Goal: Use online tool/utility: Use online tool/utility

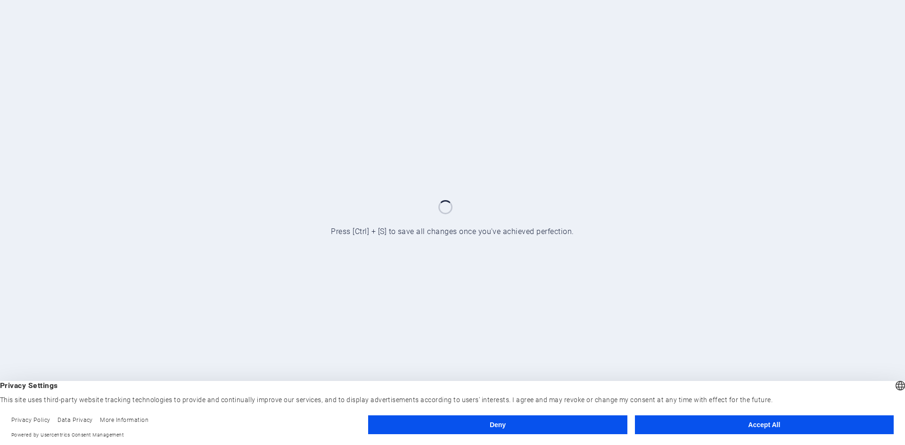
click at [714, 430] on button "Accept All" at bounding box center [764, 425] width 259 height 19
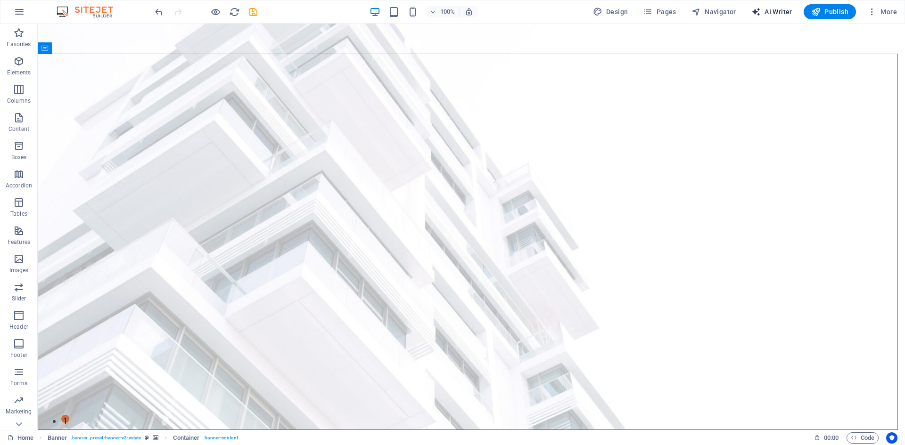
click at [771, 7] on span "AI Writer" at bounding box center [771, 11] width 41 height 9
select select "English"
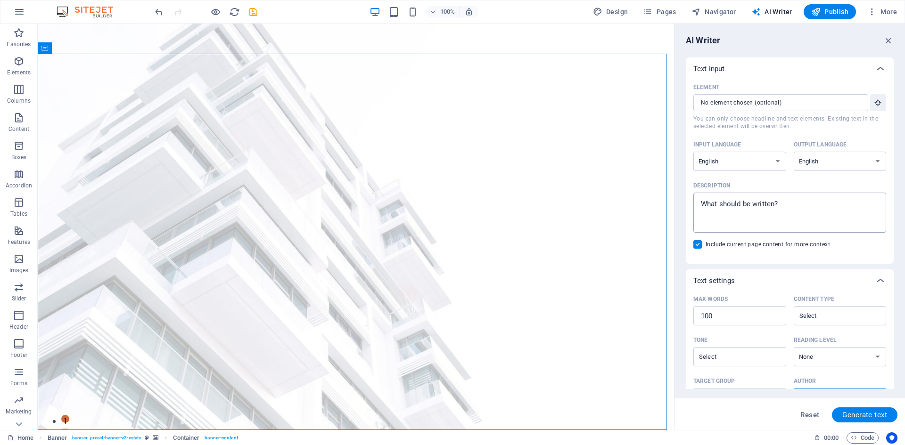
click at [798, 207] on textarea "Description x ​" at bounding box center [789, 213] width 183 height 31
click at [767, 104] on input "Element ​ You can only choose headline and text elements. Existing text in the …" at bounding box center [777, 102] width 168 height 17
type textarea "x"
click at [791, 206] on textarea "Description x ​" at bounding box center [789, 213] width 183 height 31
type textarea "a"
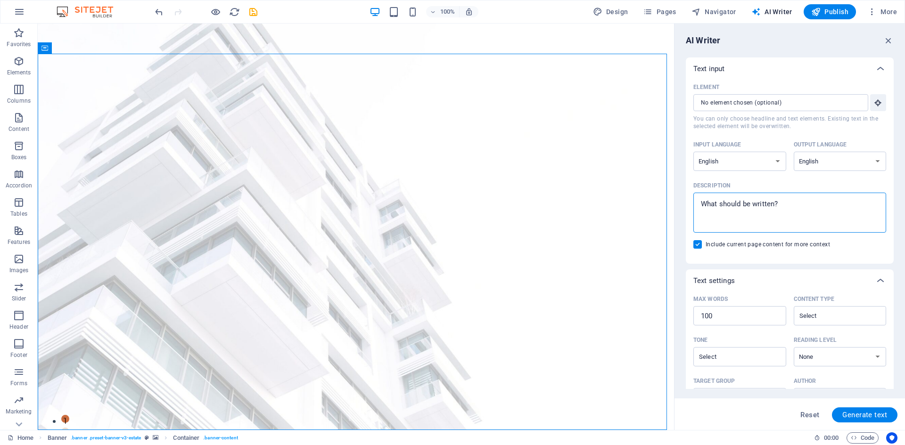
type textarea "x"
type textarea "ad"
type textarea "x"
type textarea "add"
type textarea "x"
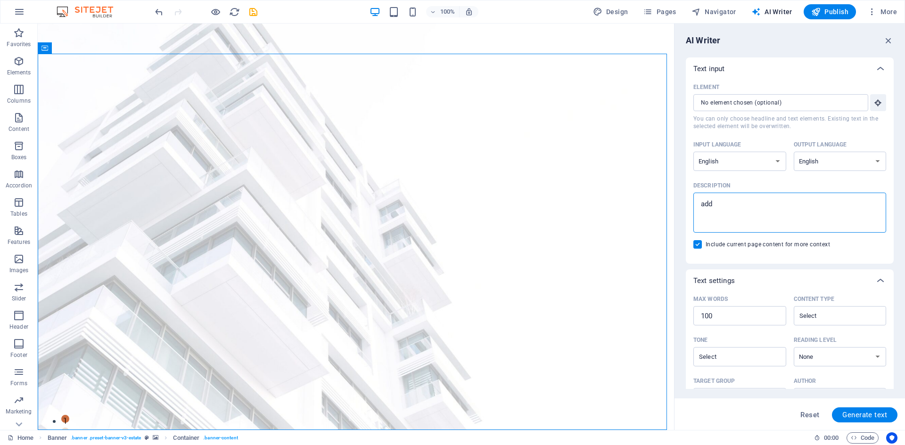
type textarea "add"
type textarea "x"
type textarea "add l"
type textarea "x"
type textarea "add lo"
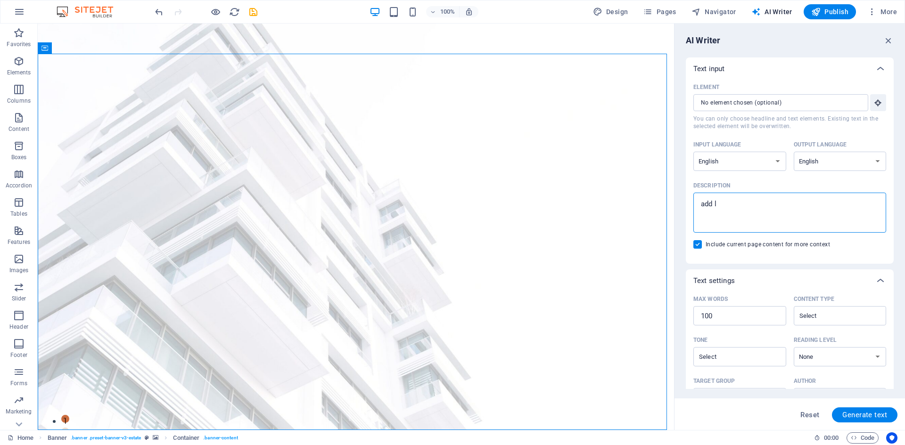
type textarea "x"
type textarea "add log"
type textarea "x"
type textarea "add logi"
type textarea "x"
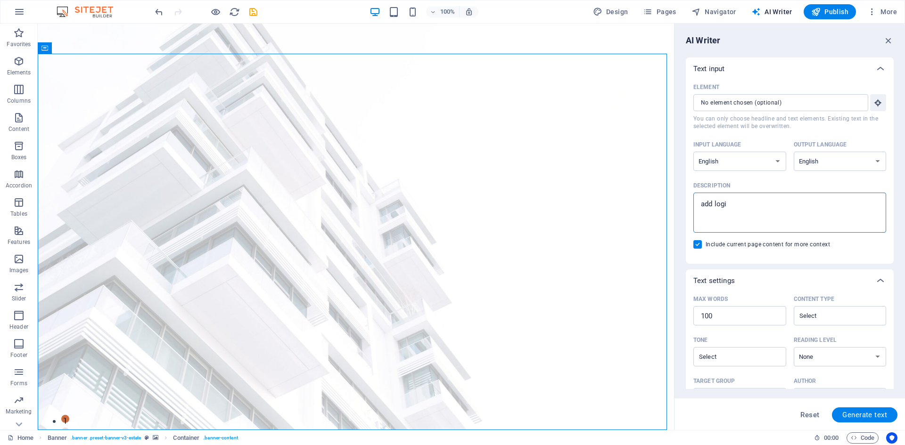
type textarea "add login"
type textarea "x"
type textarea "add login"
type textarea "x"
type textarea "add login a"
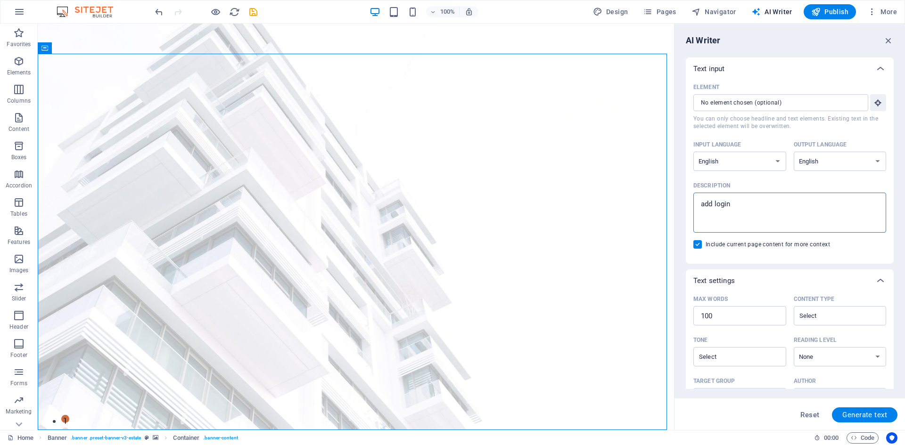
type textarea "x"
type textarea "add login an"
type textarea "x"
type textarea "add login and"
type textarea "x"
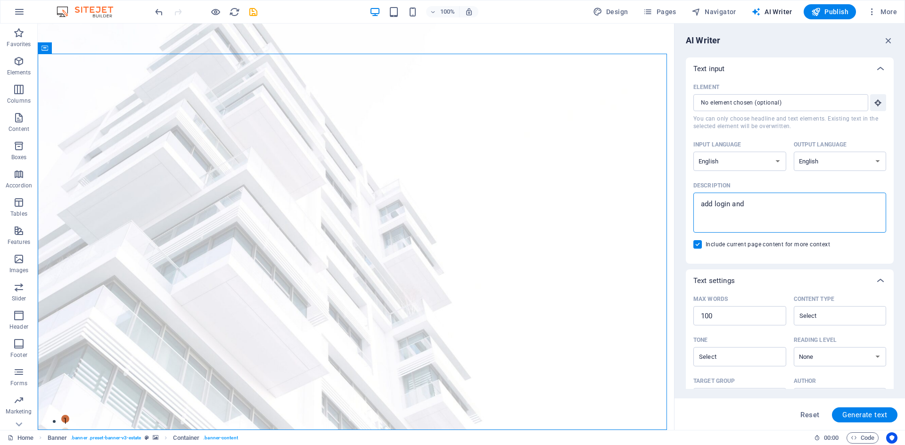
type textarea "add login and"
type textarea "x"
type textarea "add login and r"
type textarea "x"
type textarea "add login and re"
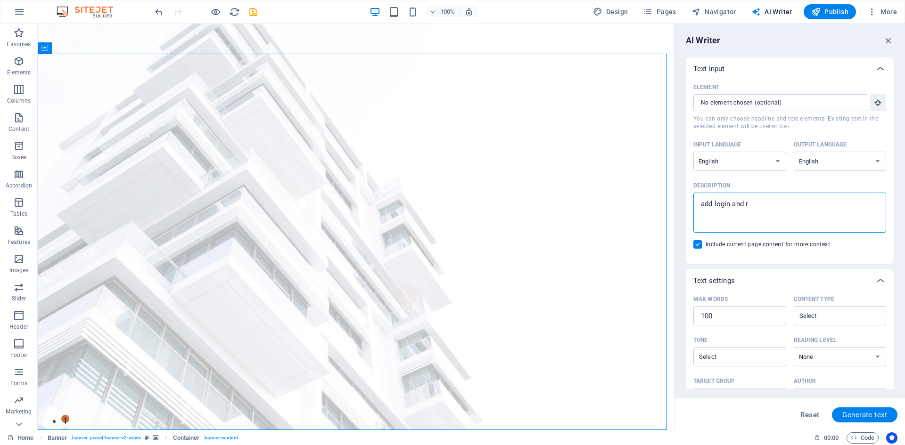
type textarea "x"
type textarea "add login and reg"
type textarea "x"
type textarea "add login and regi"
type textarea "x"
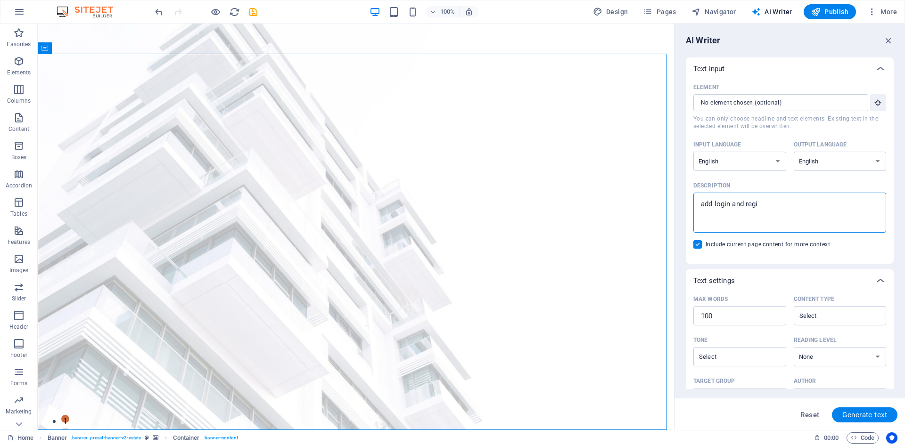
type textarea "add login and regis"
type textarea "x"
type textarea "add login and regist"
type textarea "x"
type textarea "add login and registe"
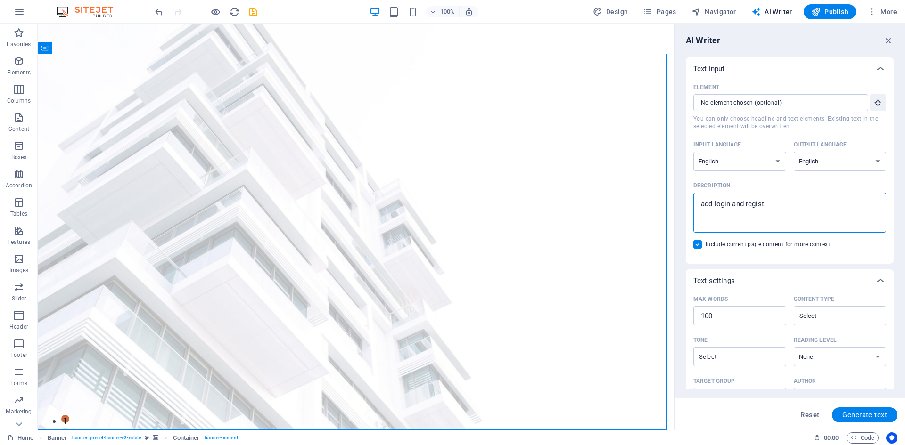
type textarea "x"
type textarea "add login and register"
type textarea "x"
type textarea "add login and register"
type textarea "x"
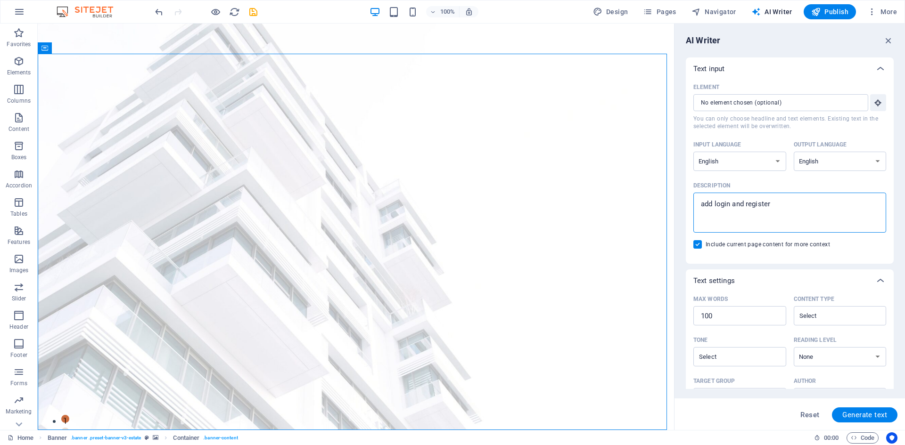
type textarea "add login and register m"
type textarea "x"
type textarea "add login and register mo"
type textarea "x"
type textarea "add login and register mod"
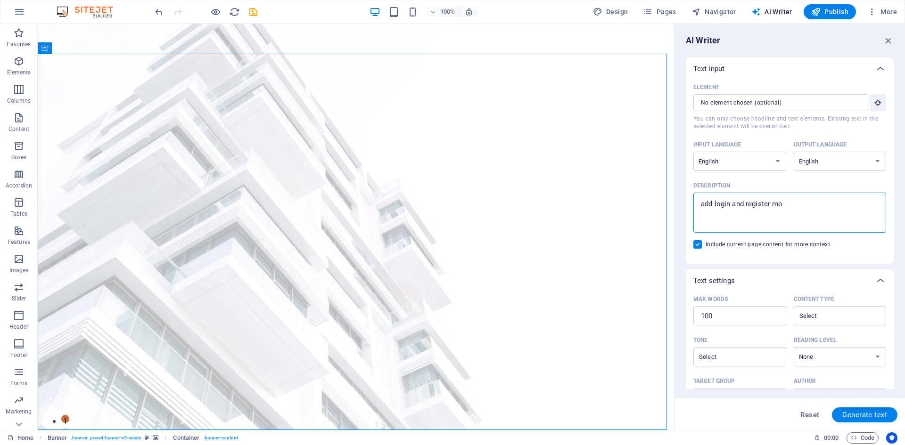
type textarea "x"
type textarea "add login and register moda"
type textarea "x"
type textarea "add login and register modal"
type textarea "x"
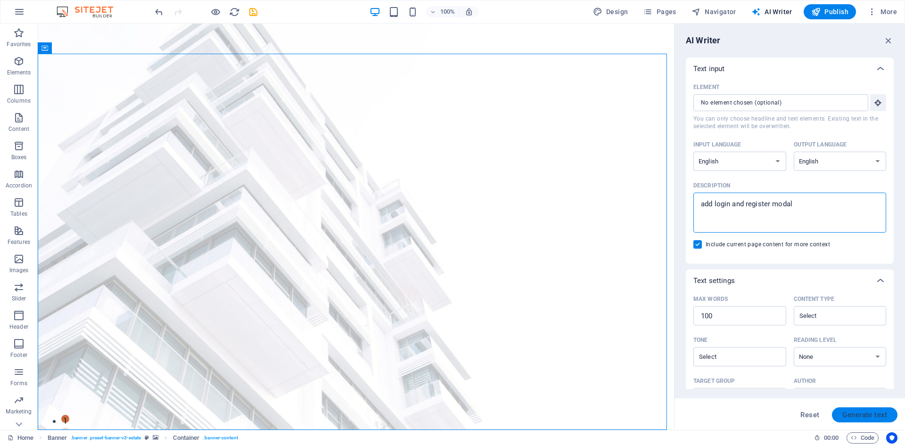
type textarea "add login and register modal"
click at [864, 419] on span "Generate text" at bounding box center [864, 416] width 45 height 8
type textarea "x"
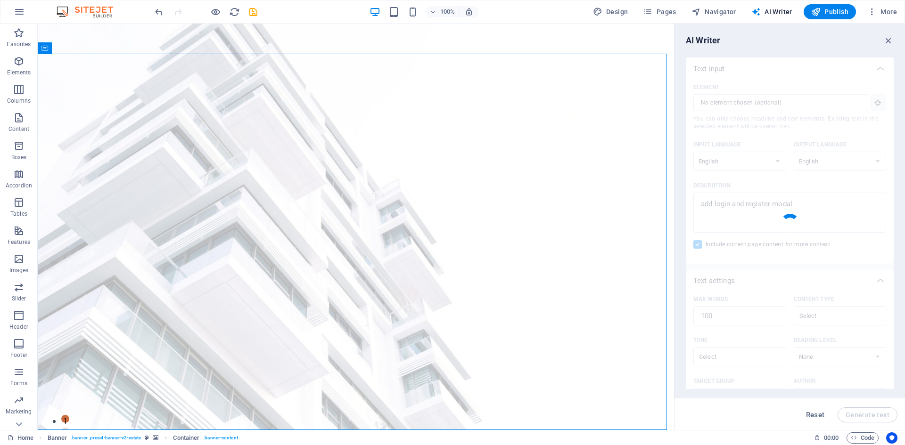
type textarea "x"
type textarea "Enhance user experience with integrated login and registration modals for effor…"
type textarea "x"
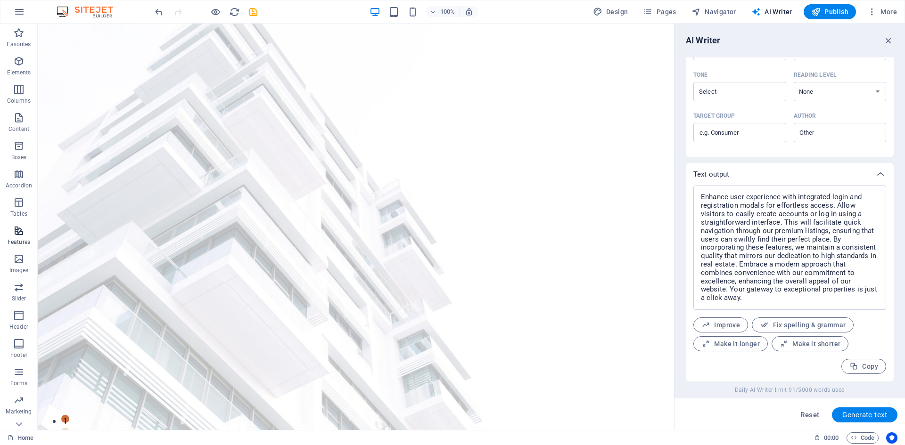
click at [20, 238] on span "Features" at bounding box center [19, 236] width 38 height 23
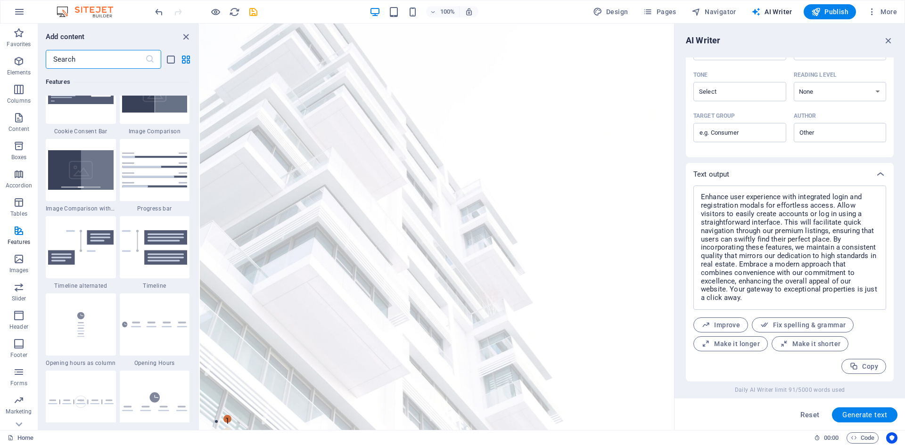
scroll to position [3816, 0]
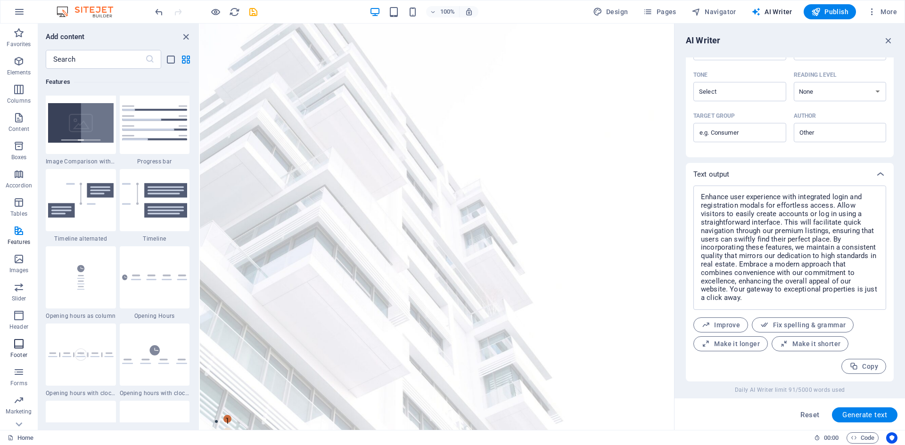
click at [15, 348] on icon "button" at bounding box center [18, 343] width 11 height 11
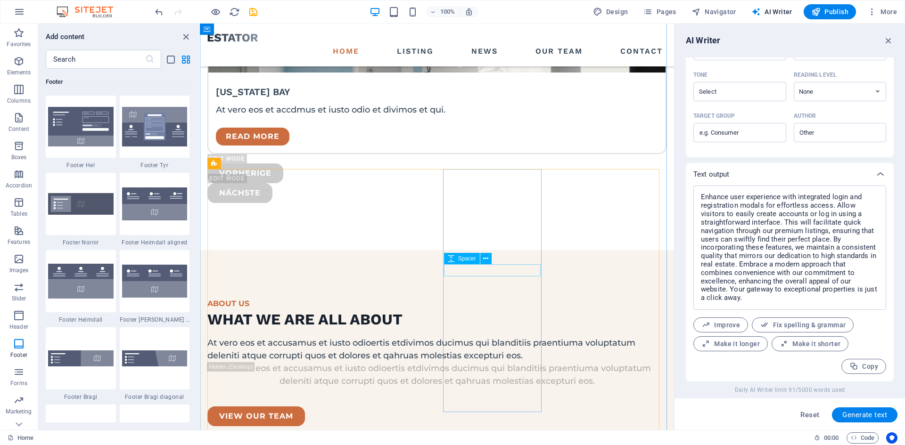
scroll to position [2608, 0]
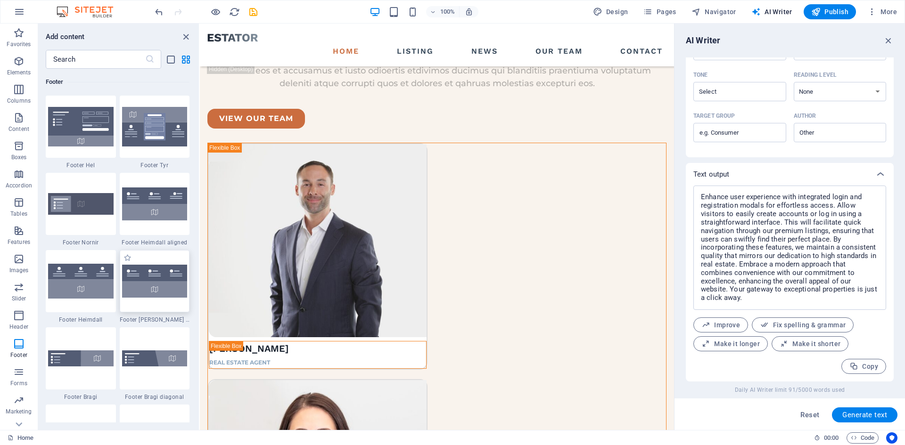
click at [145, 277] on img at bounding box center [155, 281] width 66 height 33
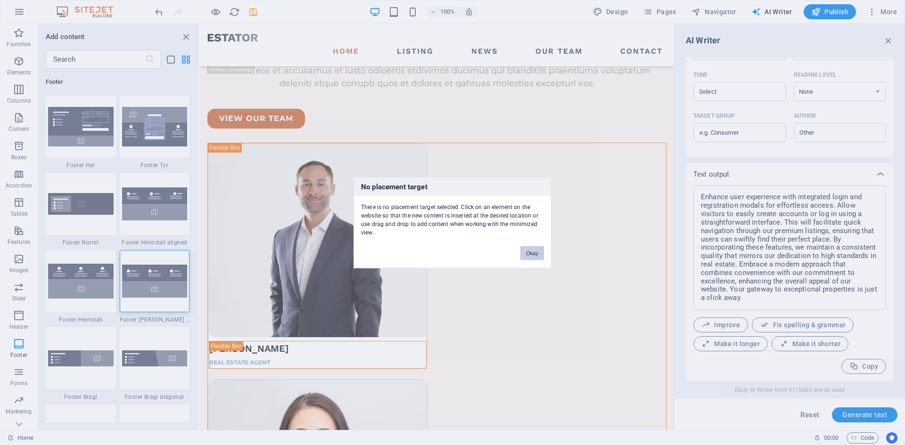
click at [531, 252] on button "Okay" at bounding box center [532, 253] width 24 height 14
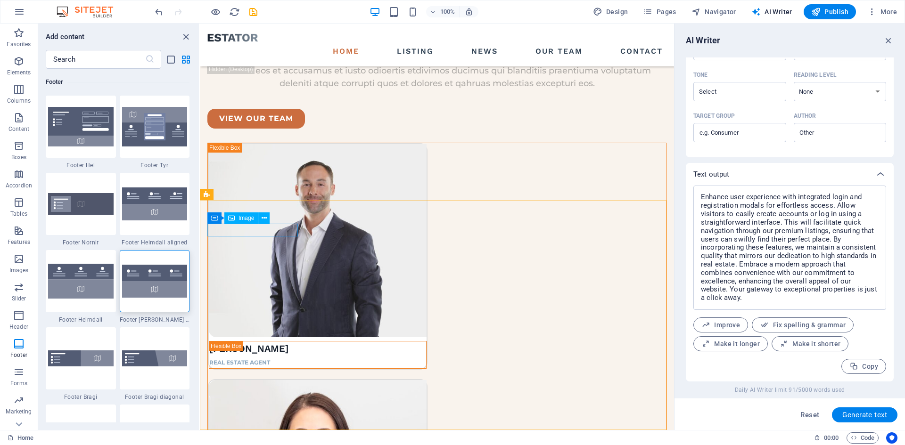
click at [272, 220] on div "Container Image" at bounding box center [241, 219] width 68 height 12
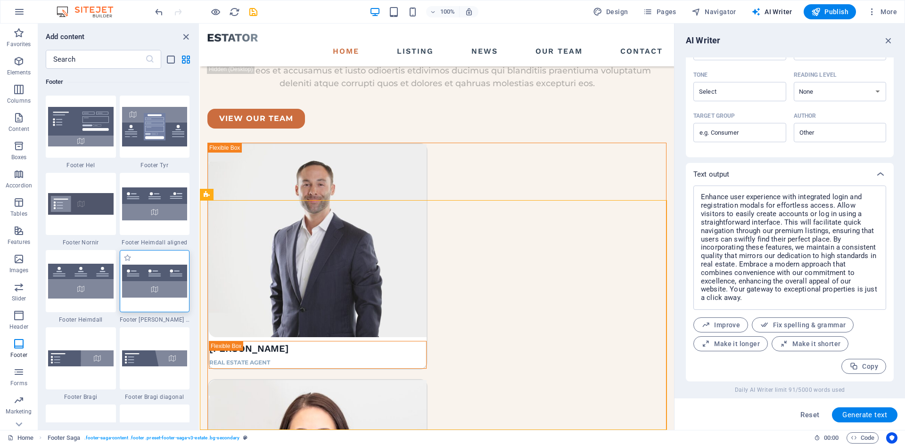
click at [158, 277] on img at bounding box center [155, 281] width 66 height 33
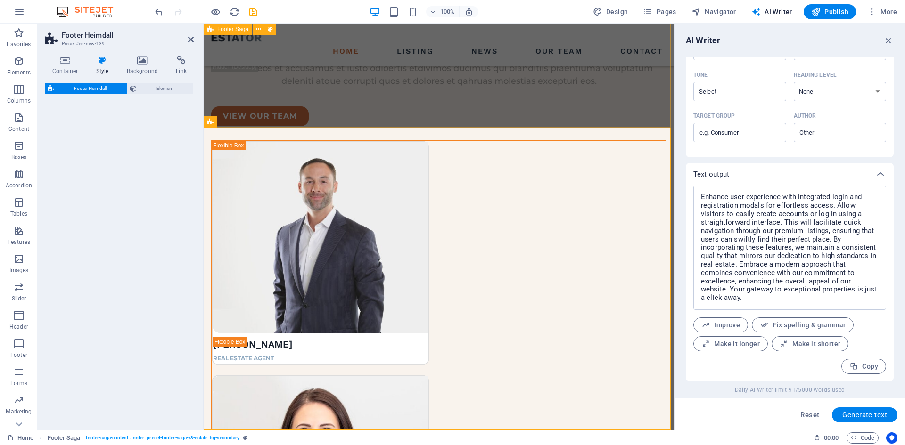
select select "rem"
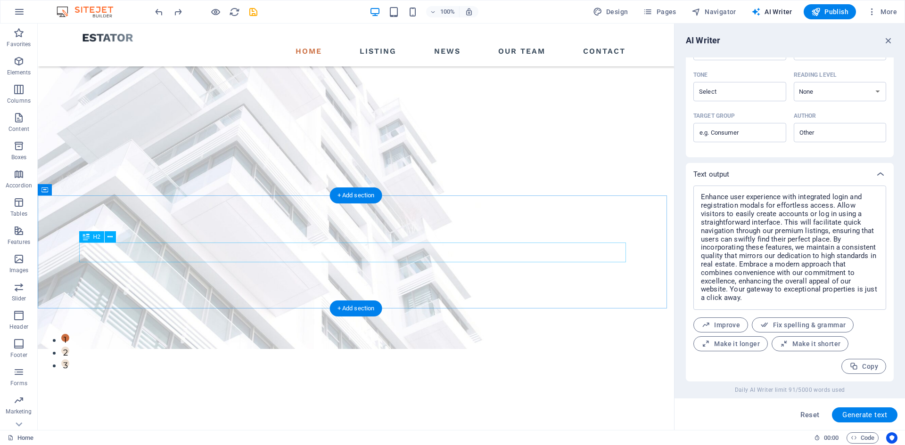
scroll to position [0, 0]
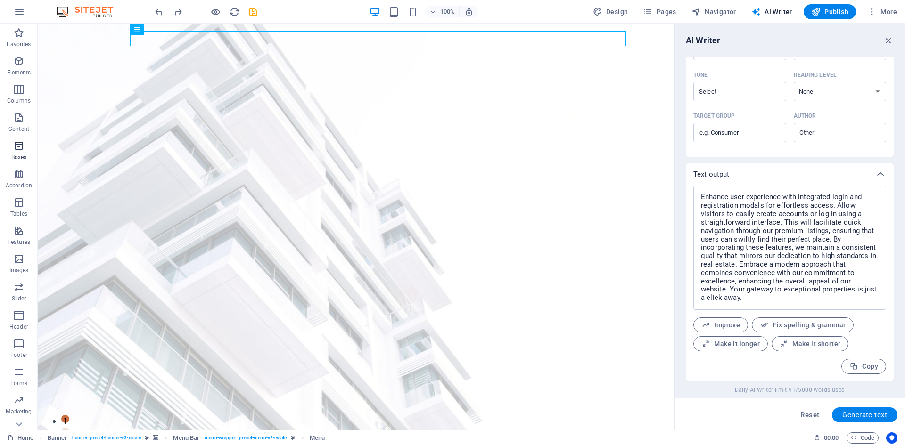
click at [19, 153] on span "Boxes" at bounding box center [19, 151] width 38 height 23
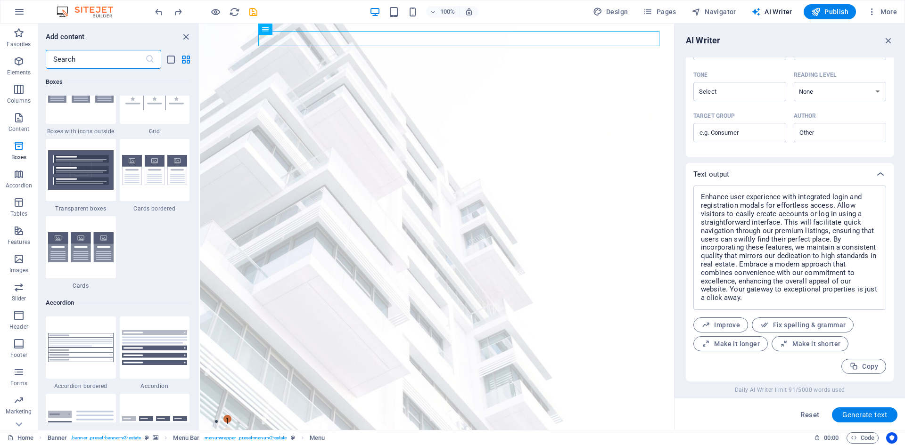
scroll to position [2977, 0]
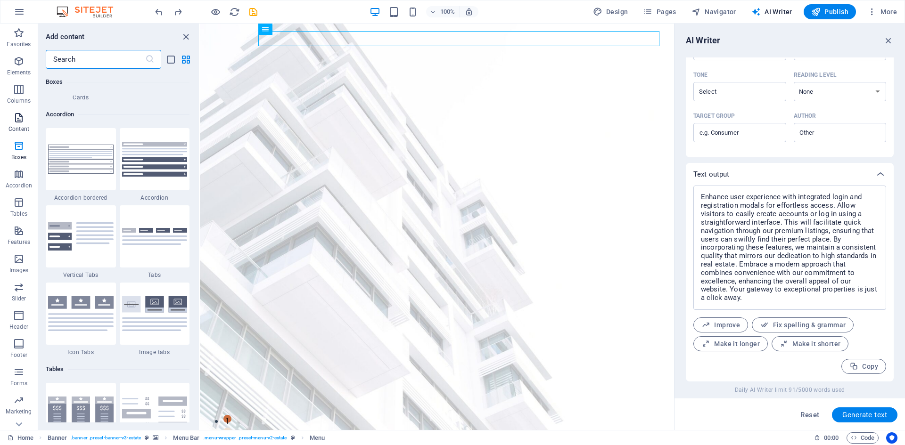
click at [17, 115] on icon "button" at bounding box center [18, 117] width 11 height 11
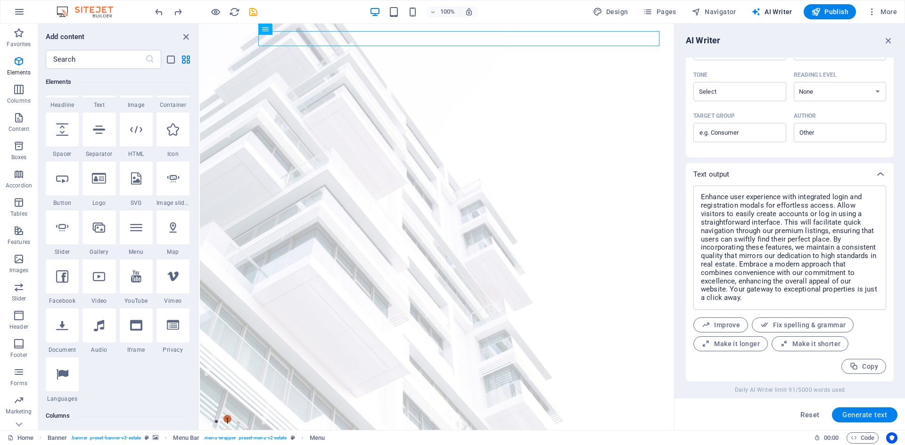
scroll to position [94, 0]
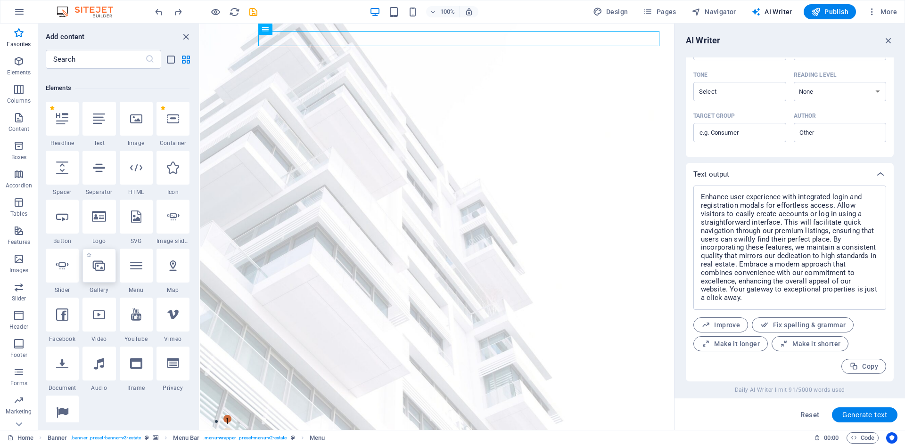
click at [102, 263] on icon at bounding box center [99, 266] width 12 height 12
select select "4"
select select "%"
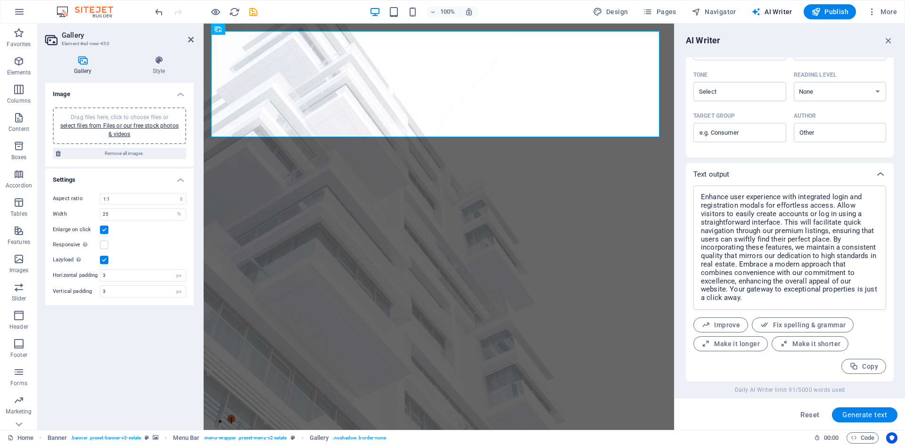
click at [196, 38] on aside "Gallery Element #ed-new-450 Gallery Style Image Drag files here, click to choos…" at bounding box center [121, 227] width 166 height 407
click at [194, 38] on aside "Gallery Element #ed-new-450 Gallery Style Image Drag files here, click to choos…" at bounding box center [121, 227] width 166 height 407
click at [193, 38] on icon at bounding box center [191, 40] width 6 height 8
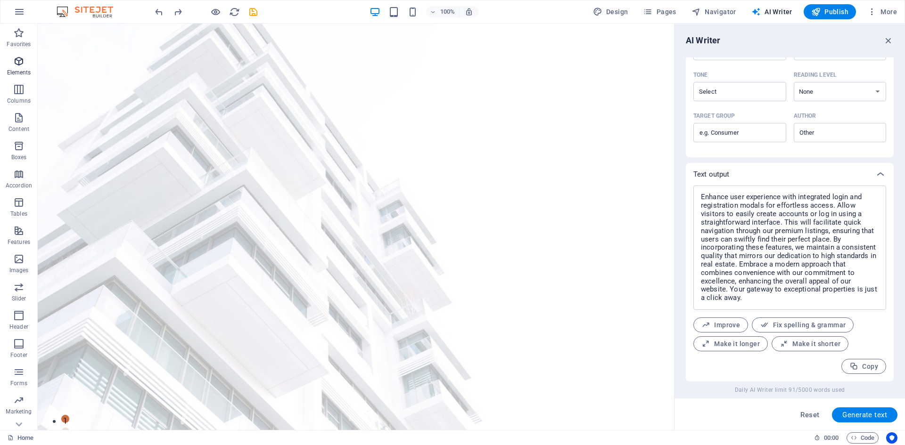
click at [12, 61] on span "Elements" at bounding box center [19, 67] width 38 height 23
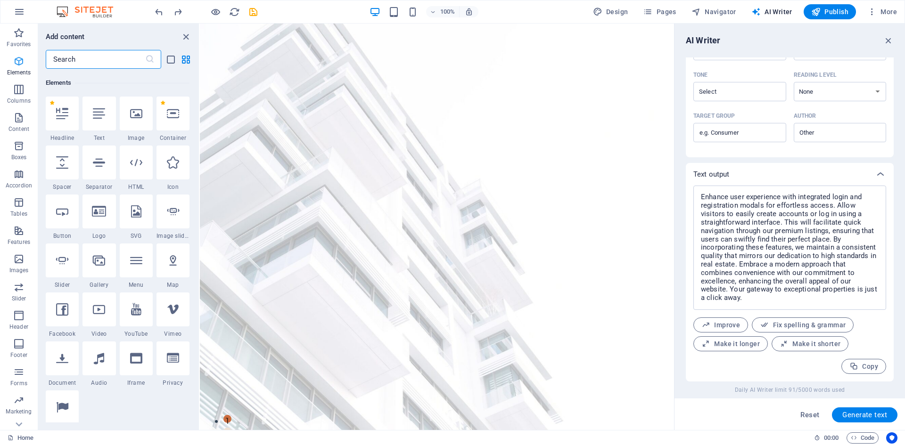
scroll to position [100, 0]
click at [101, 320] on div at bounding box center [98, 309] width 33 height 34
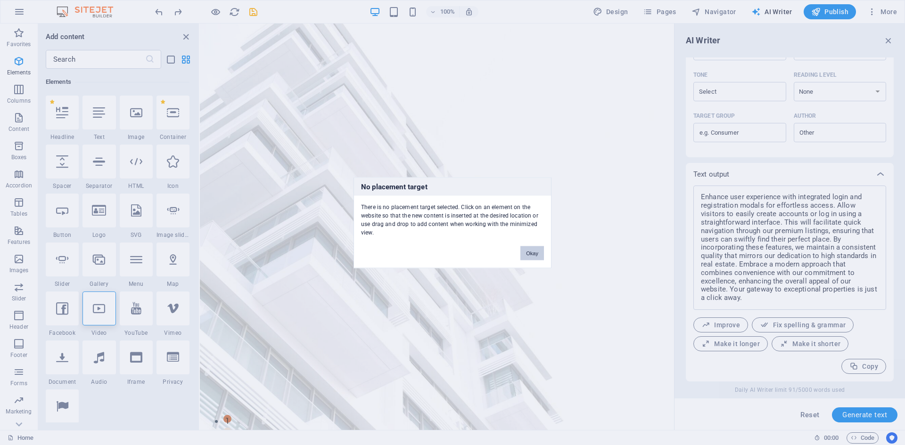
click at [534, 252] on button "Okay" at bounding box center [532, 253] width 24 height 14
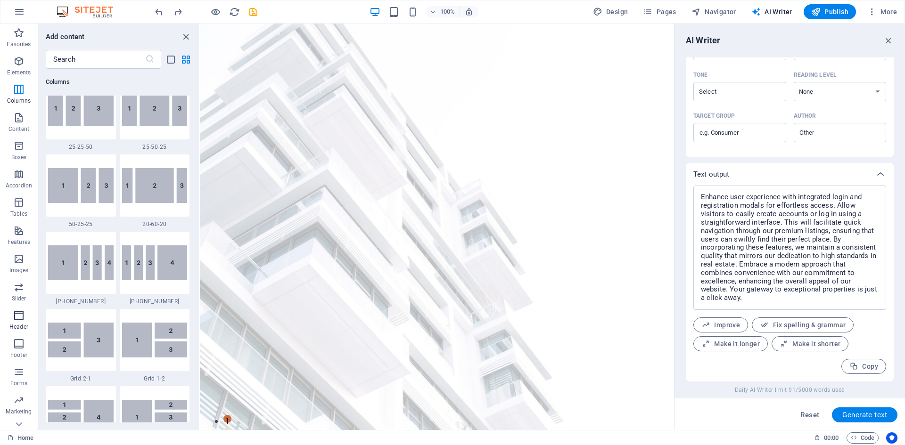
scroll to position [17, 0]
click at [18, 421] on p "Collections" at bounding box center [18, 423] width 29 height 8
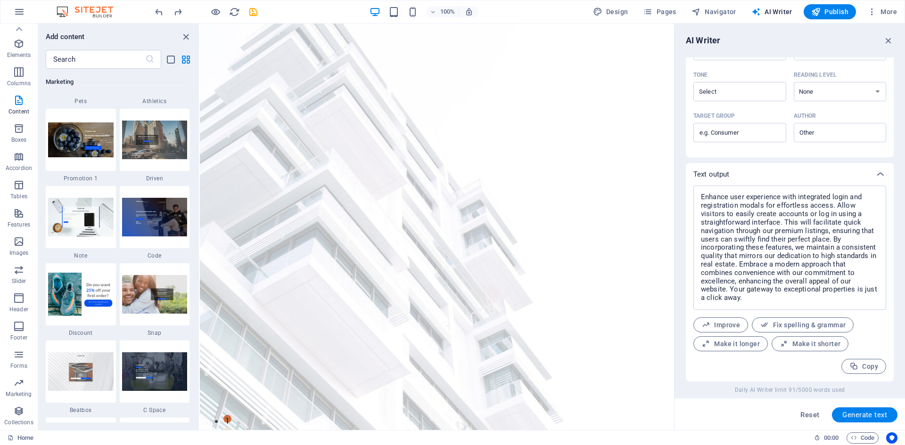
scroll to position [8630, 0]
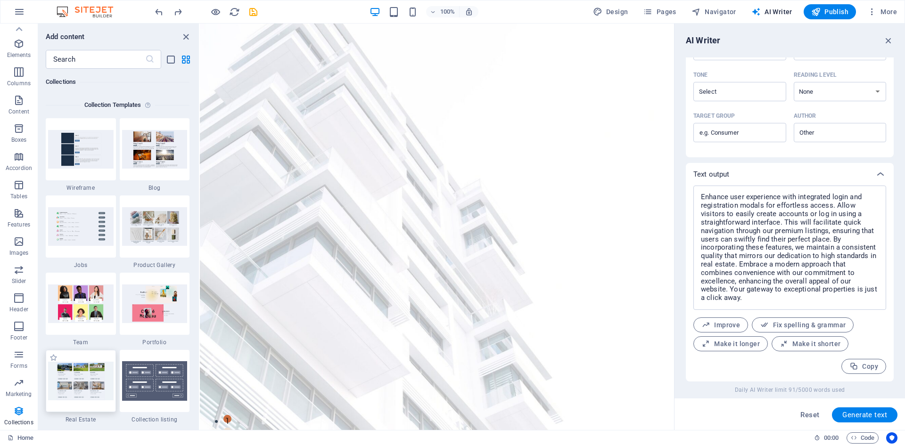
click at [93, 380] on img at bounding box center [81, 381] width 66 height 38
click at [91, 379] on img at bounding box center [81, 381] width 66 height 38
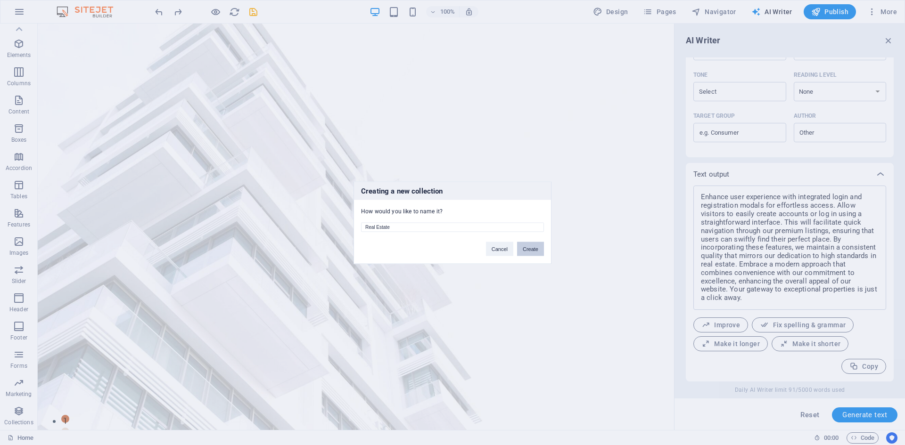
click at [538, 245] on button "Create" at bounding box center [530, 249] width 27 height 14
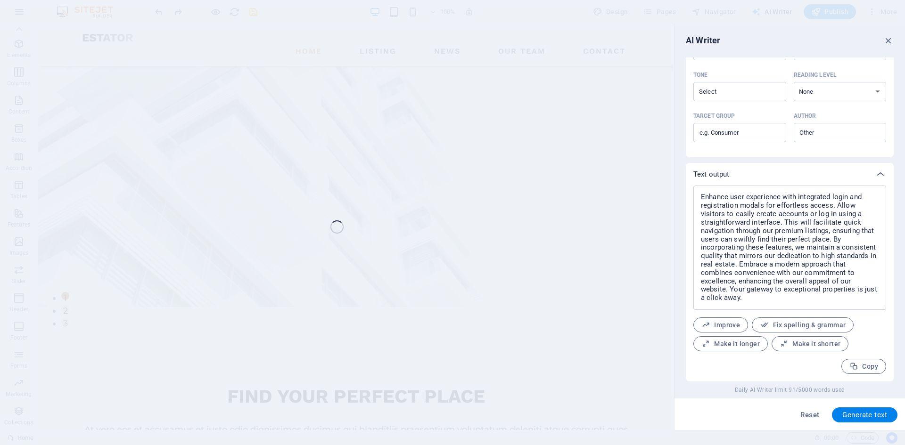
scroll to position [283, 0]
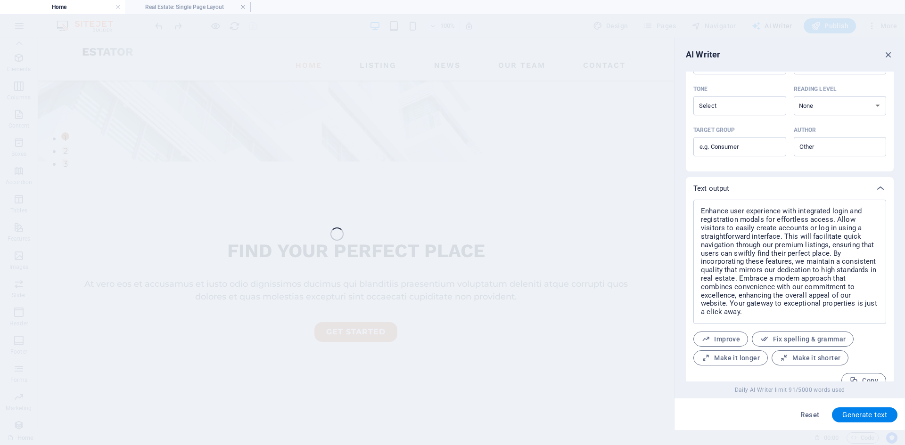
select select "68e3a4b5a2eaa1ed2d034d55"
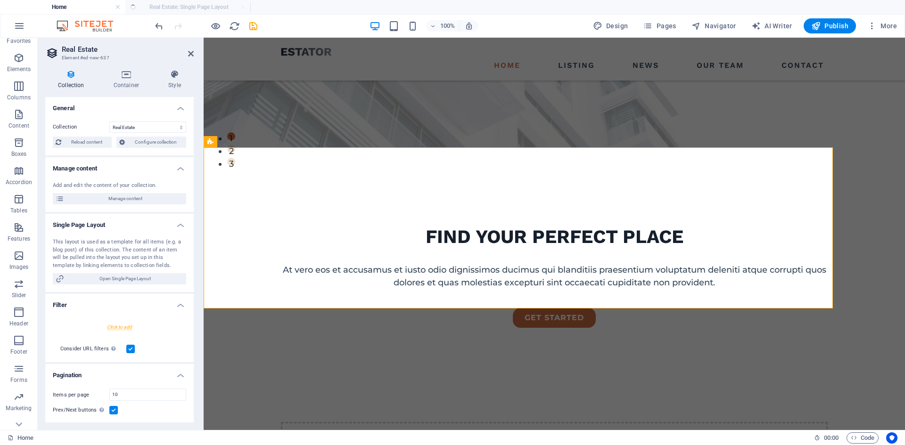
select select "createdAt_DESC"
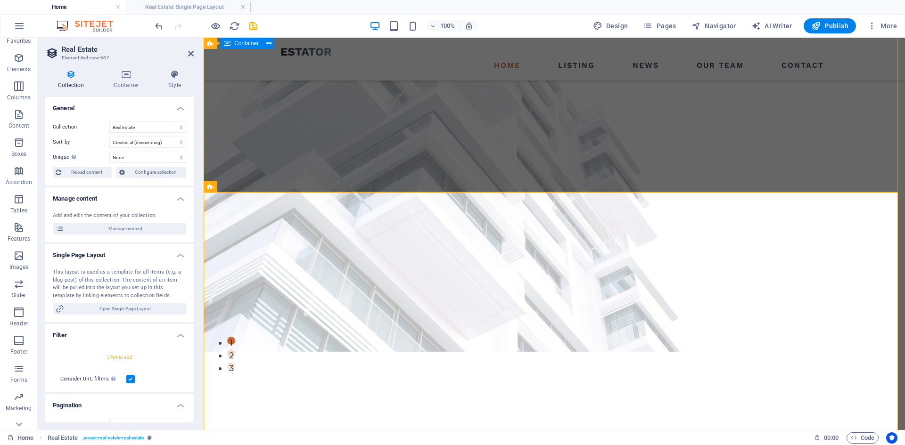
scroll to position [0, 0]
